Goal: Information Seeking & Learning: Learn about a topic

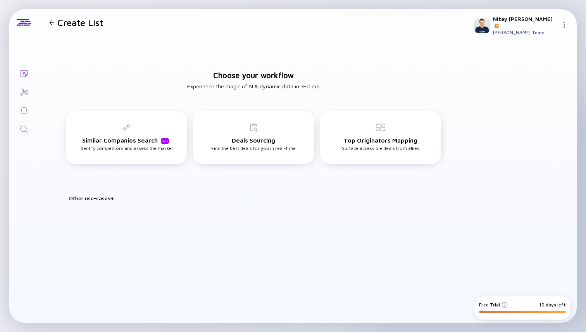
click at [78, 199] on div "Other use-cases" at bounding box center [258, 198] width 379 height 7
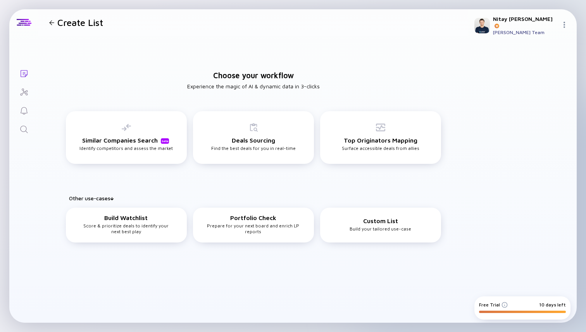
click at [85, 198] on div "Other use-cases" at bounding box center [258, 198] width 379 height 7
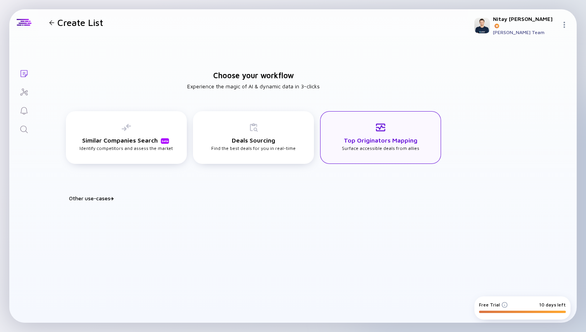
click at [396, 149] on div "Top Originators Mapping Surface accessible deals from allies" at bounding box center [381, 137] width 78 height 28
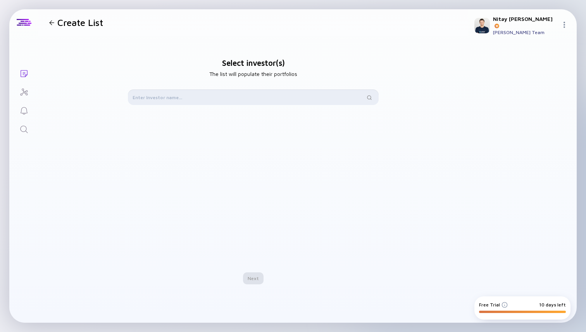
click at [173, 98] on input "text" at bounding box center [249, 97] width 232 height 8
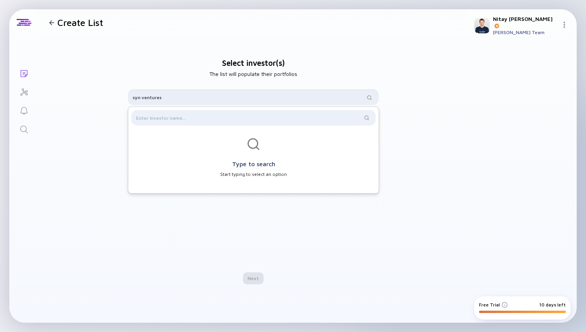
type input "syn ventures"
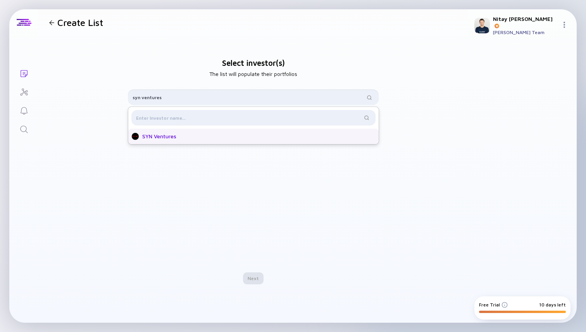
type input "syn ventures"
click at [163, 139] on div "SYN Ventures" at bounding box center [255, 137] width 227 height 8
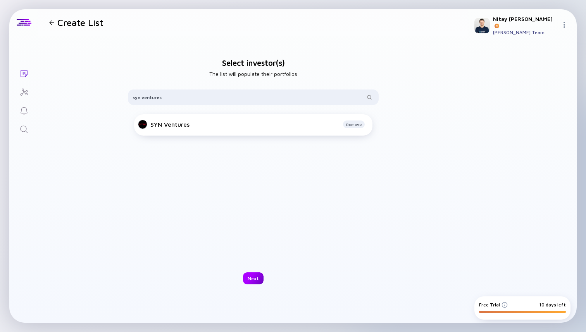
click at [250, 280] on div "Next" at bounding box center [253, 279] width 21 height 12
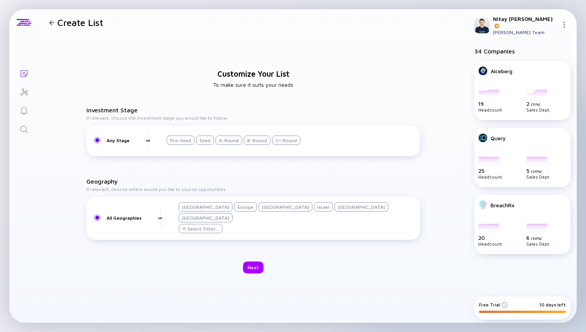
click at [53, 22] on div at bounding box center [51, 22] width 5 height 5
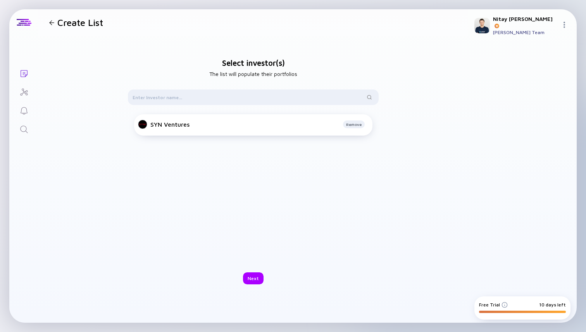
click at [53, 22] on div at bounding box center [51, 22] width 5 height 5
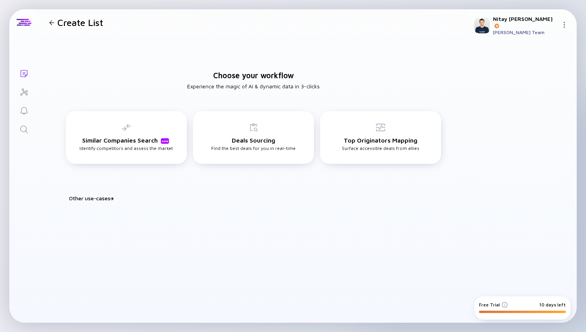
click at [23, 94] on icon "Investor Map" at bounding box center [23, 92] width 9 height 9
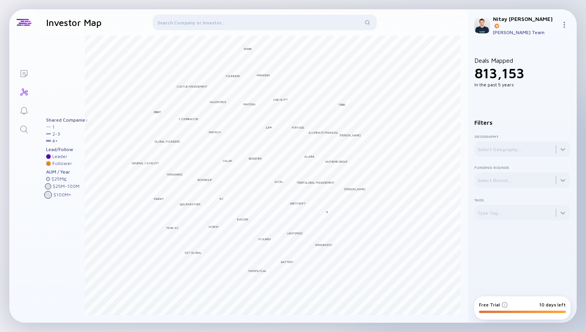
click at [194, 21] on div at bounding box center [265, 24] width 224 height 19
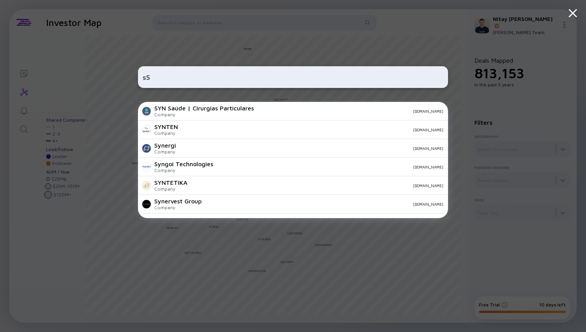
type input "s"
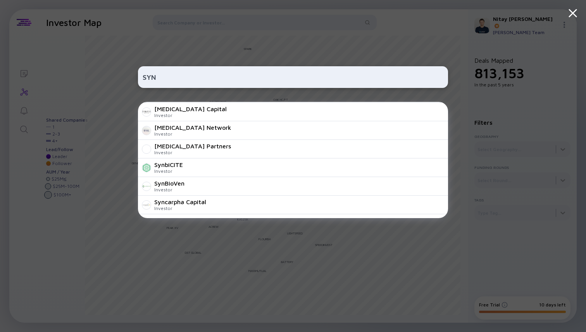
scroll to position [331, 0]
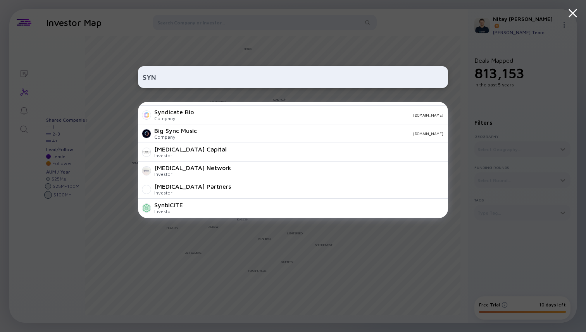
paste input "[DEMOGRAPHIC_DATA]"
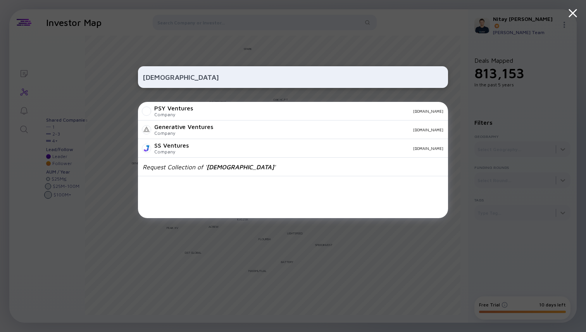
type input "syn ventures"
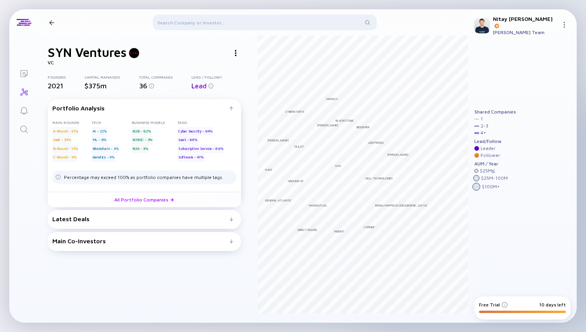
click at [234, 49] on div at bounding box center [235, 53] width 11 height 11
